Goal: Share content: Share content

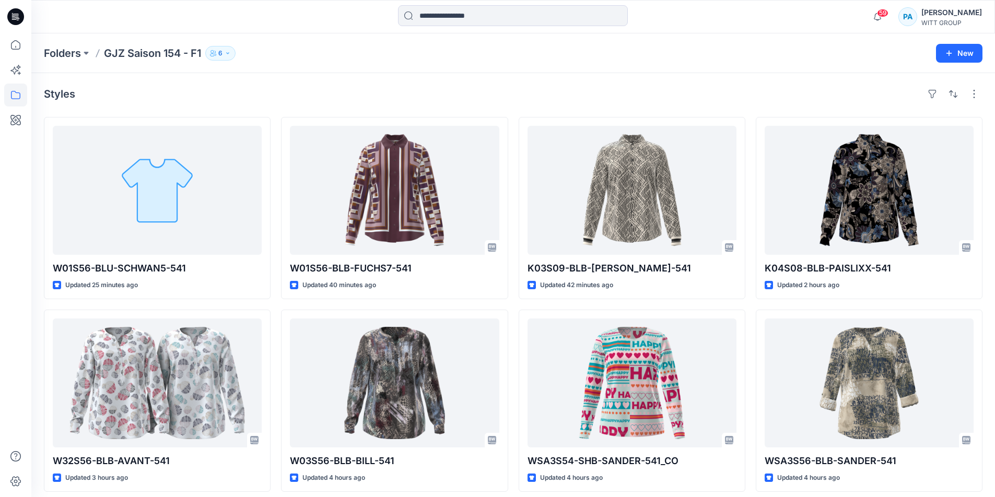
click at [170, 55] on p "GJZ Saison 154 - F1" at bounding box center [152, 53] width 97 height 15
click at [230, 56] on icon "button" at bounding box center [228, 53] width 6 height 6
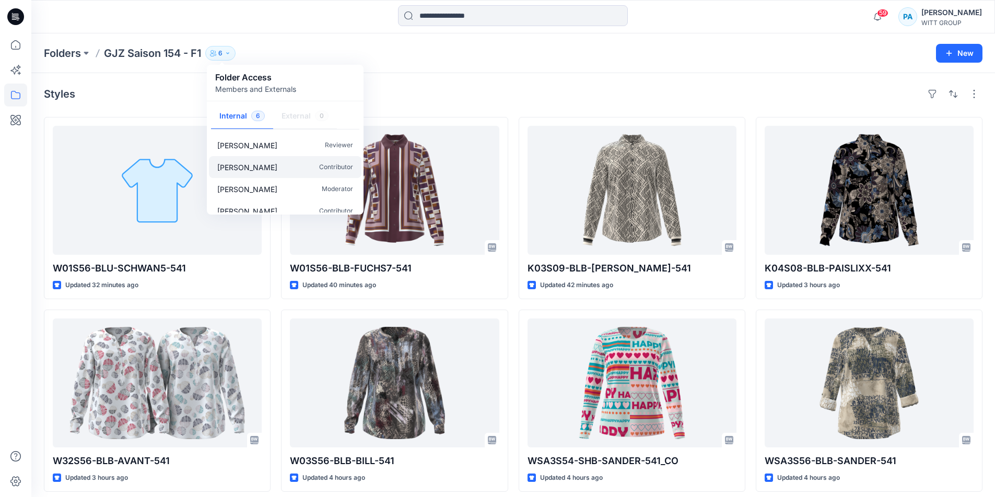
scroll to position [236, 0]
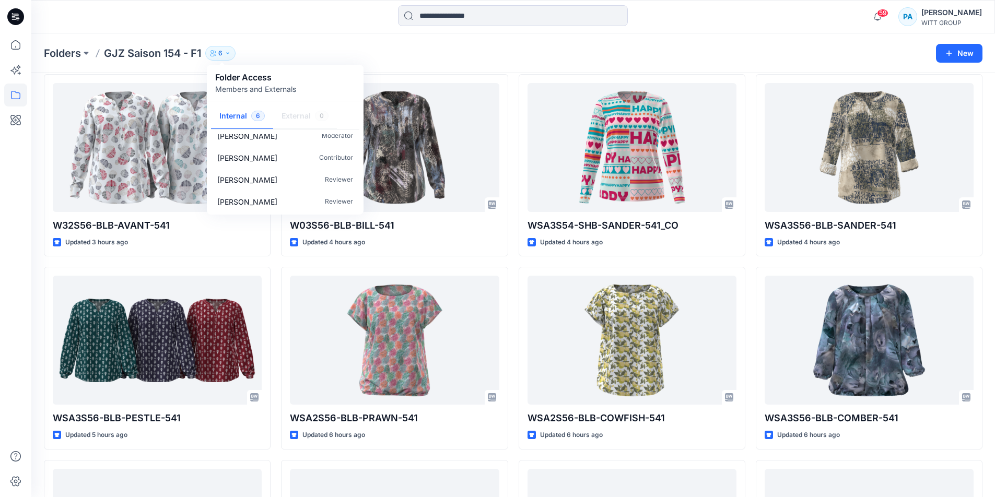
click at [428, 65] on div "Folders GJZ Saison 154 - F1 6 Folder Access Members and Externals Internal 6 Ex…" at bounding box center [513, 53] width 964 height 40
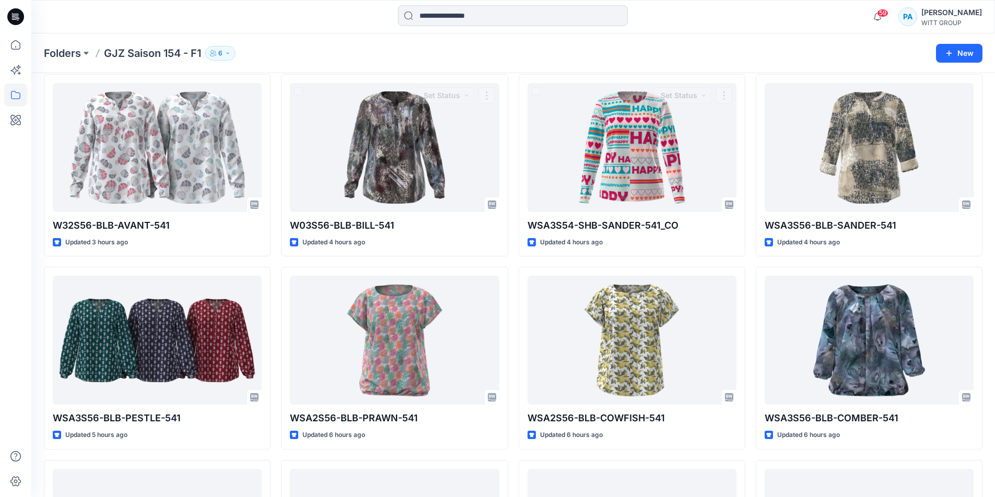
scroll to position [0, 0]
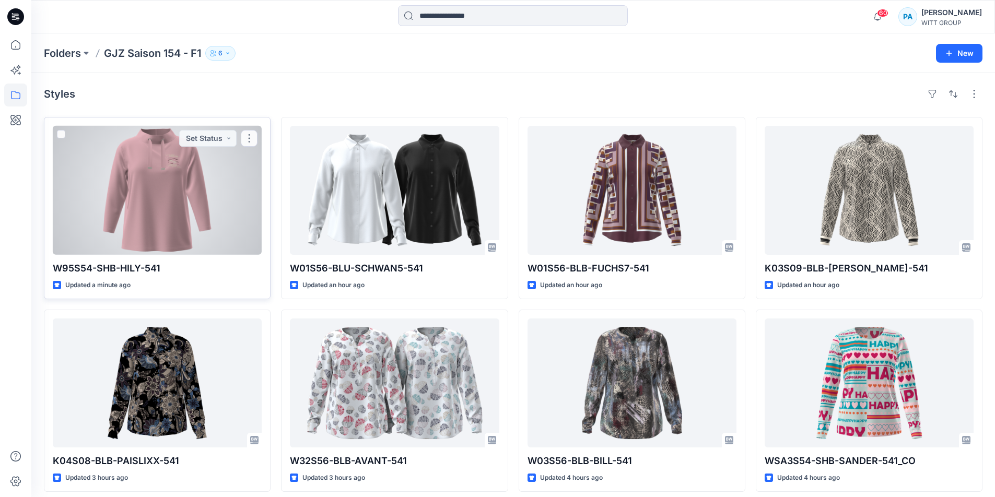
click at [214, 167] on div at bounding box center [157, 190] width 209 height 129
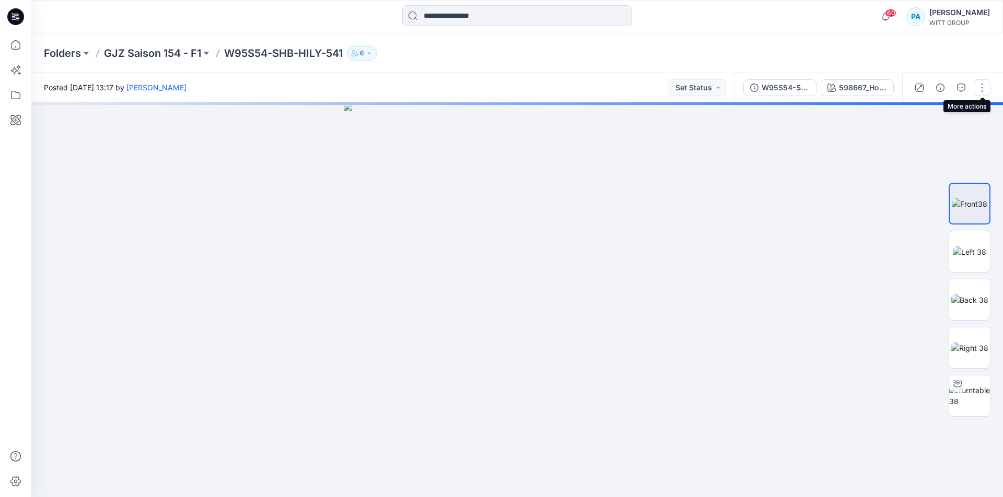
click at [983, 90] on button "button" at bounding box center [982, 87] width 17 height 17
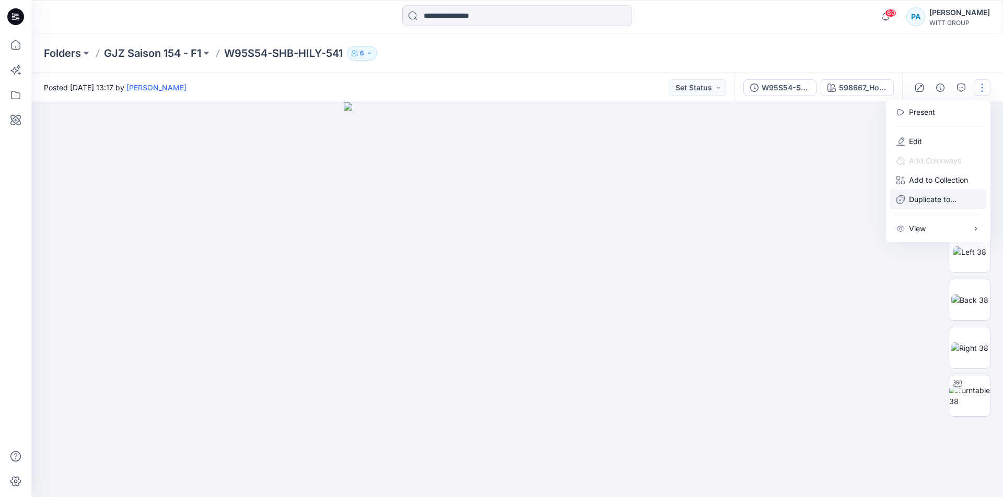
click at [911, 202] on p "Duplicate to..." at bounding box center [933, 199] width 48 height 11
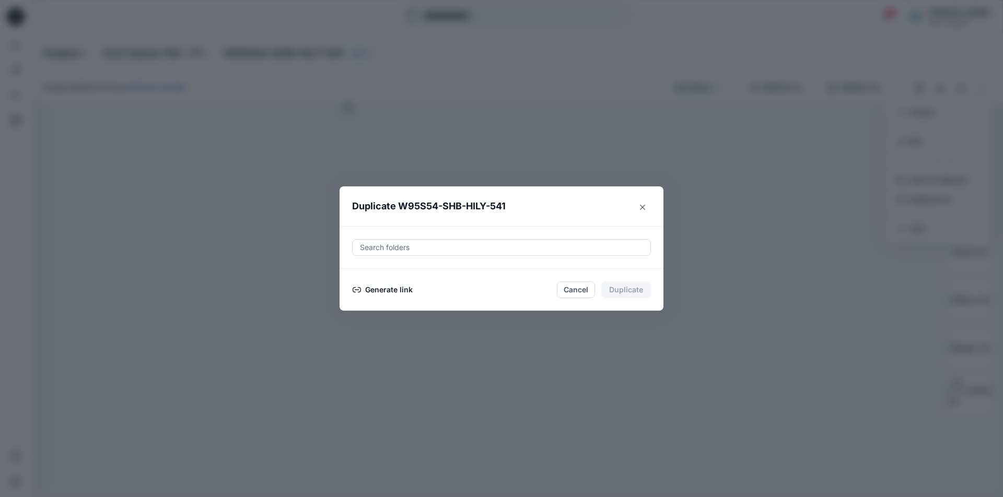
click at [404, 286] on button "Generate link" at bounding box center [382, 290] width 61 height 13
click at [388, 289] on button "Copy link" at bounding box center [376, 290] width 48 height 13
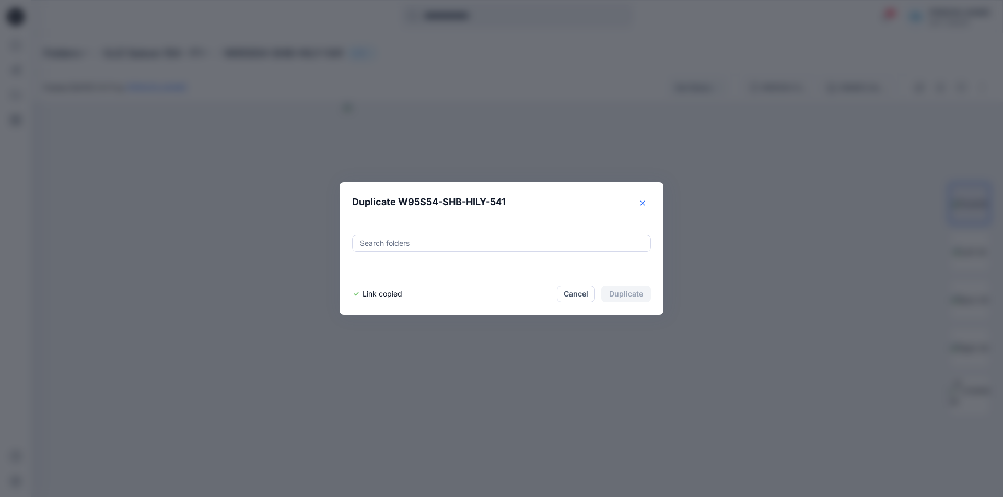
click at [638, 202] on button "Close" at bounding box center [642, 203] width 17 height 17
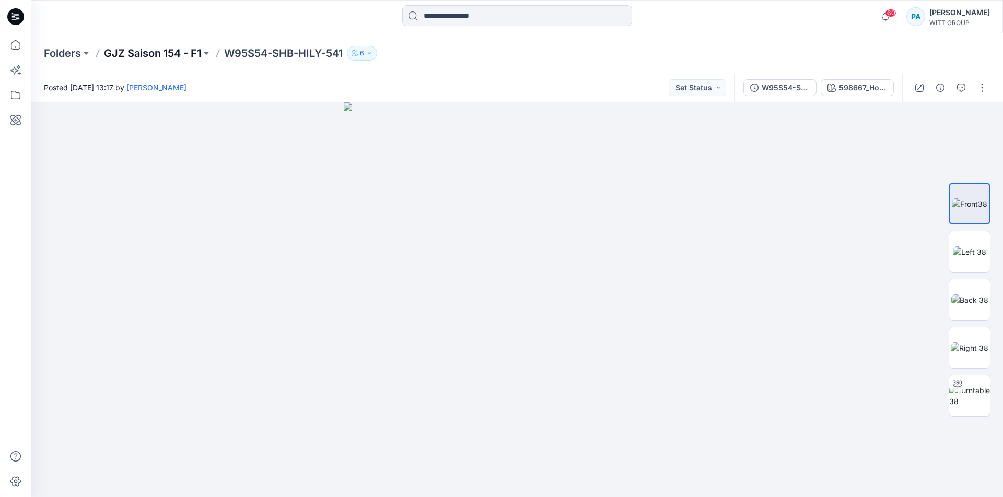
click at [185, 53] on p "GJZ Saison 154 - F1" at bounding box center [152, 53] width 97 height 15
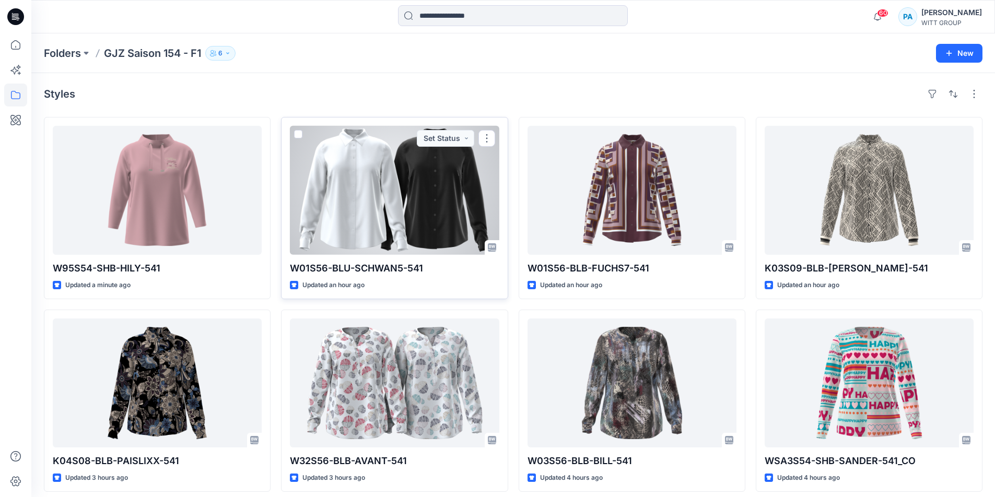
click at [417, 165] on div at bounding box center [394, 190] width 209 height 129
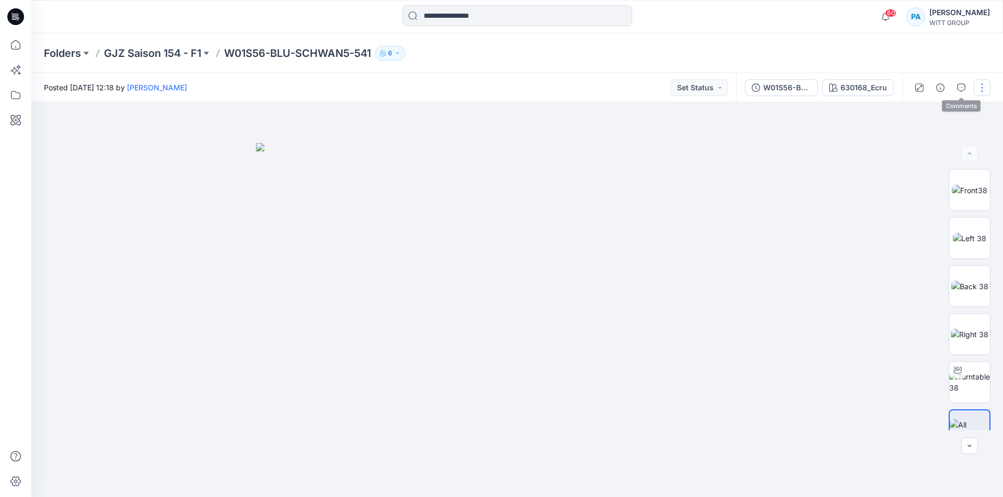
click at [984, 87] on button "button" at bounding box center [982, 87] width 17 height 17
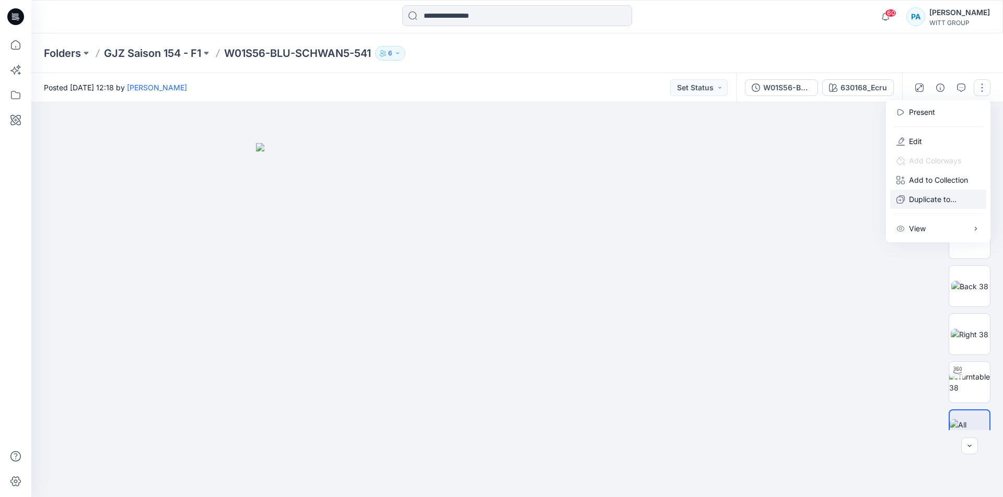
click at [916, 203] on p "Duplicate to..." at bounding box center [933, 199] width 48 height 11
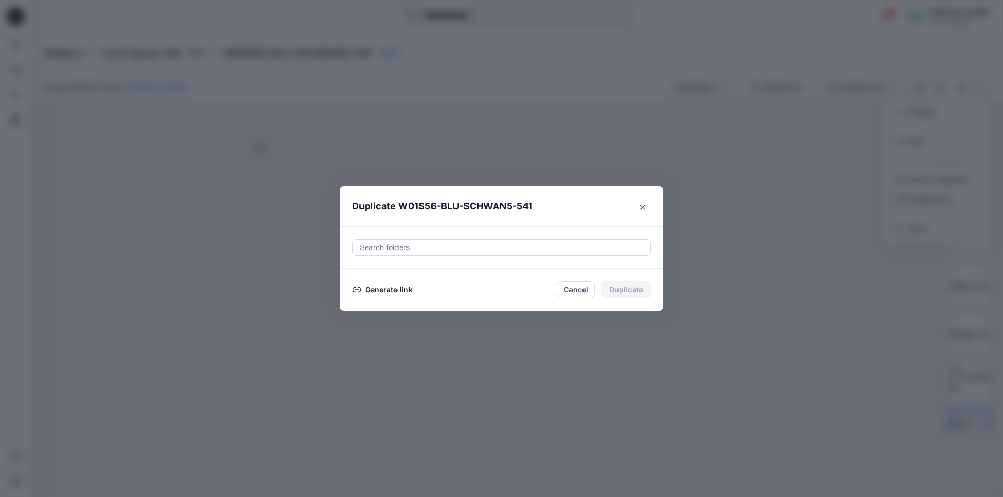
click at [405, 284] on button "Generate link" at bounding box center [382, 290] width 61 height 13
click at [399, 288] on div "Copy link Cancel Duplicate" at bounding box center [501, 290] width 299 height 17
click at [383, 291] on button "Copy link" at bounding box center [376, 290] width 48 height 13
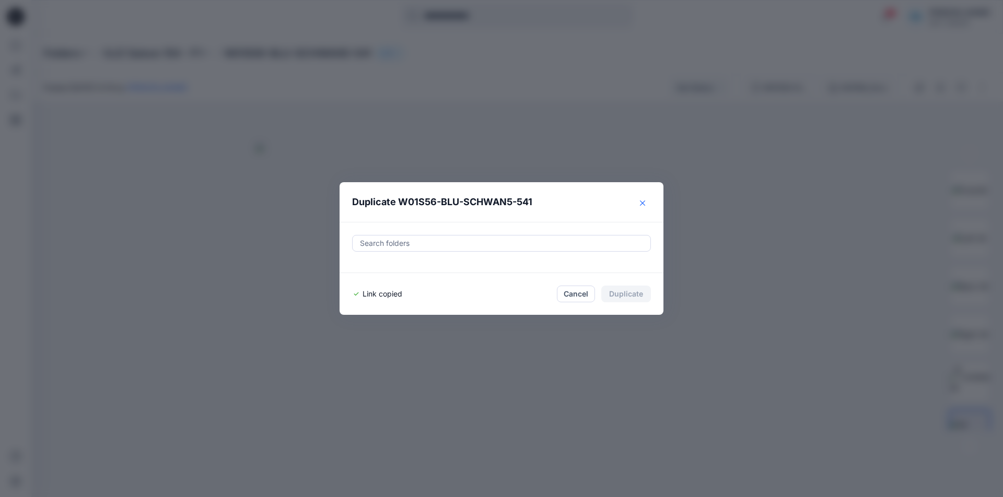
click at [639, 205] on button "Close" at bounding box center [642, 203] width 17 height 17
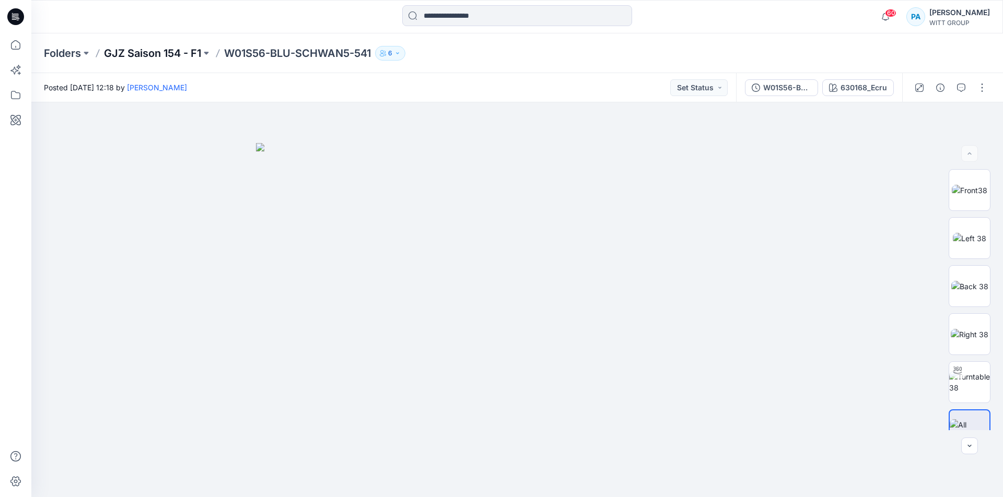
click at [189, 55] on p "GJZ Saison 154 - F1" at bounding box center [152, 53] width 97 height 15
